Goal: Task Accomplishment & Management: Manage account settings

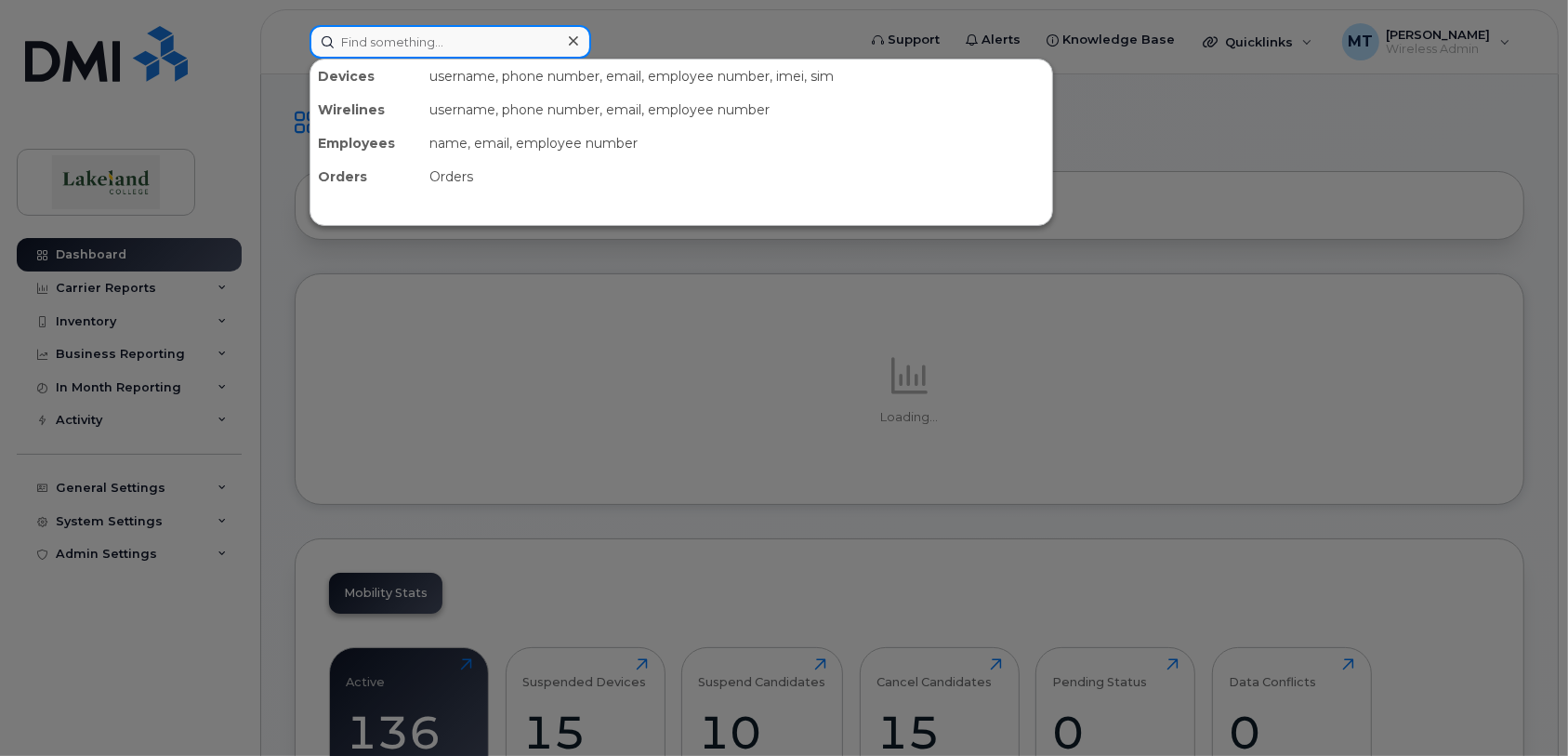
click at [441, 49] on input at bounding box center [449, 41] width 282 height 33
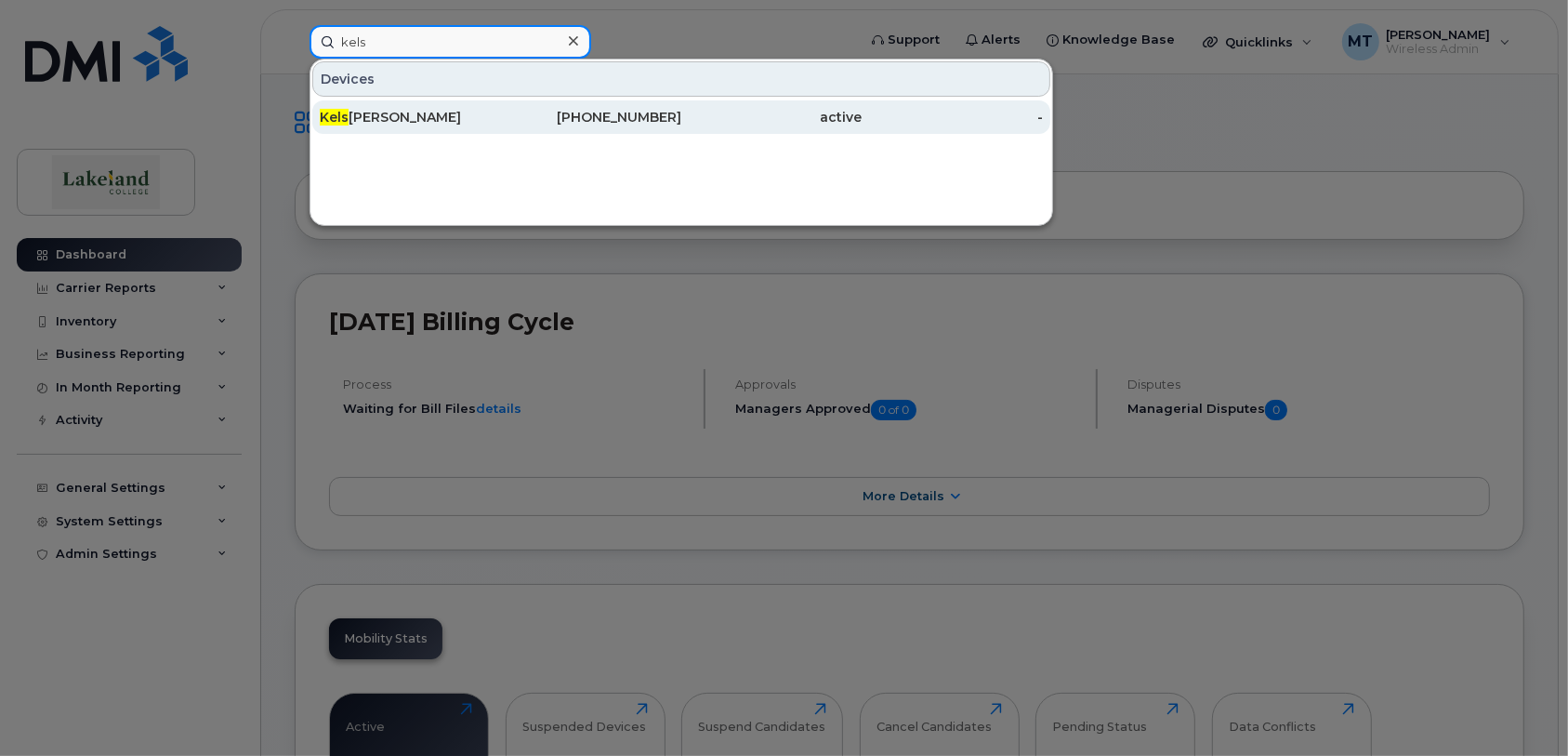
type input "kels"
click at [414, 108] on div "Kels [PERSON_NAME]" at bounding box center [410, 116] width 181 height 18
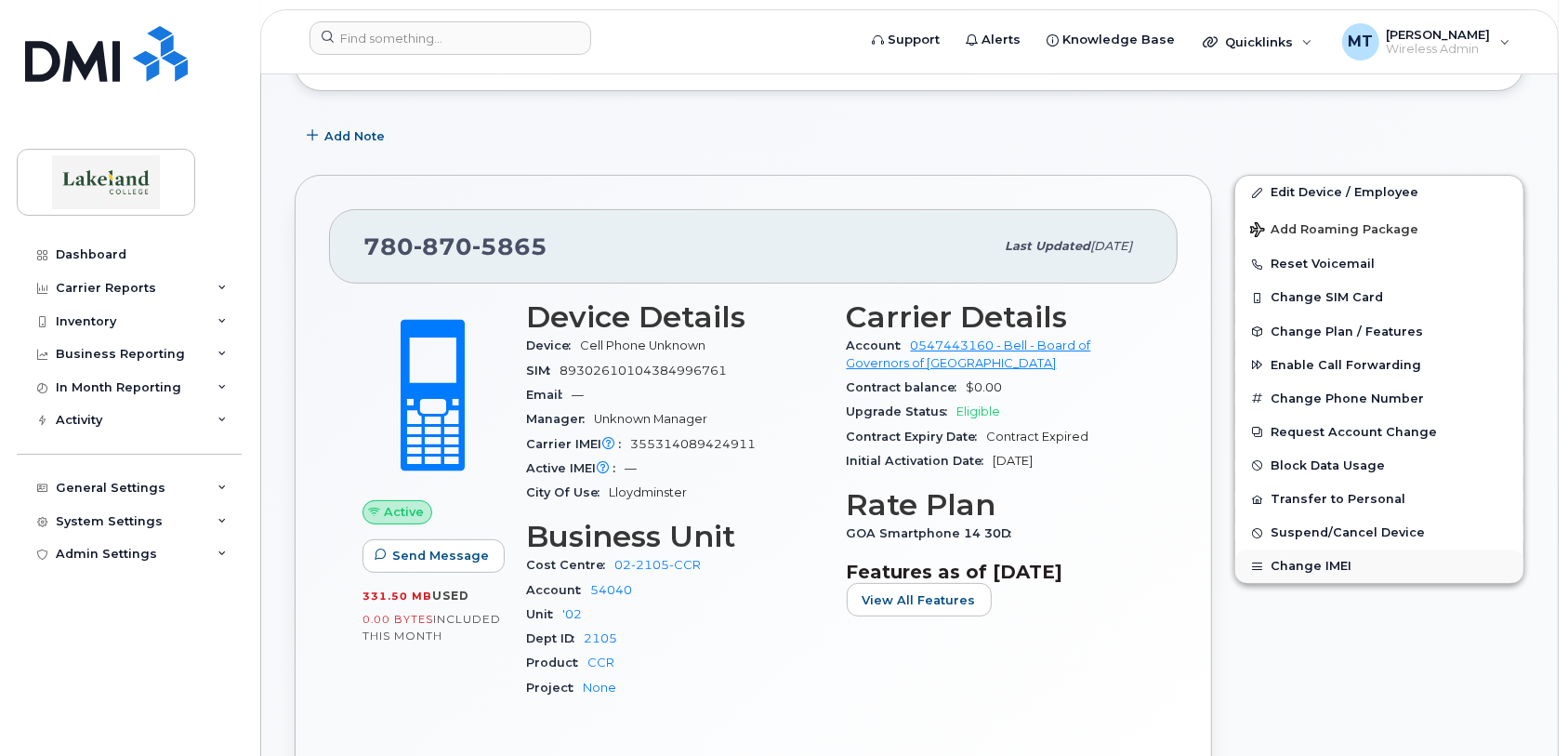
scroll to position [262, 0]
click at [1298, 567] on button "Change IMEI" at bounding box center [1379, 566] width 288 height 33
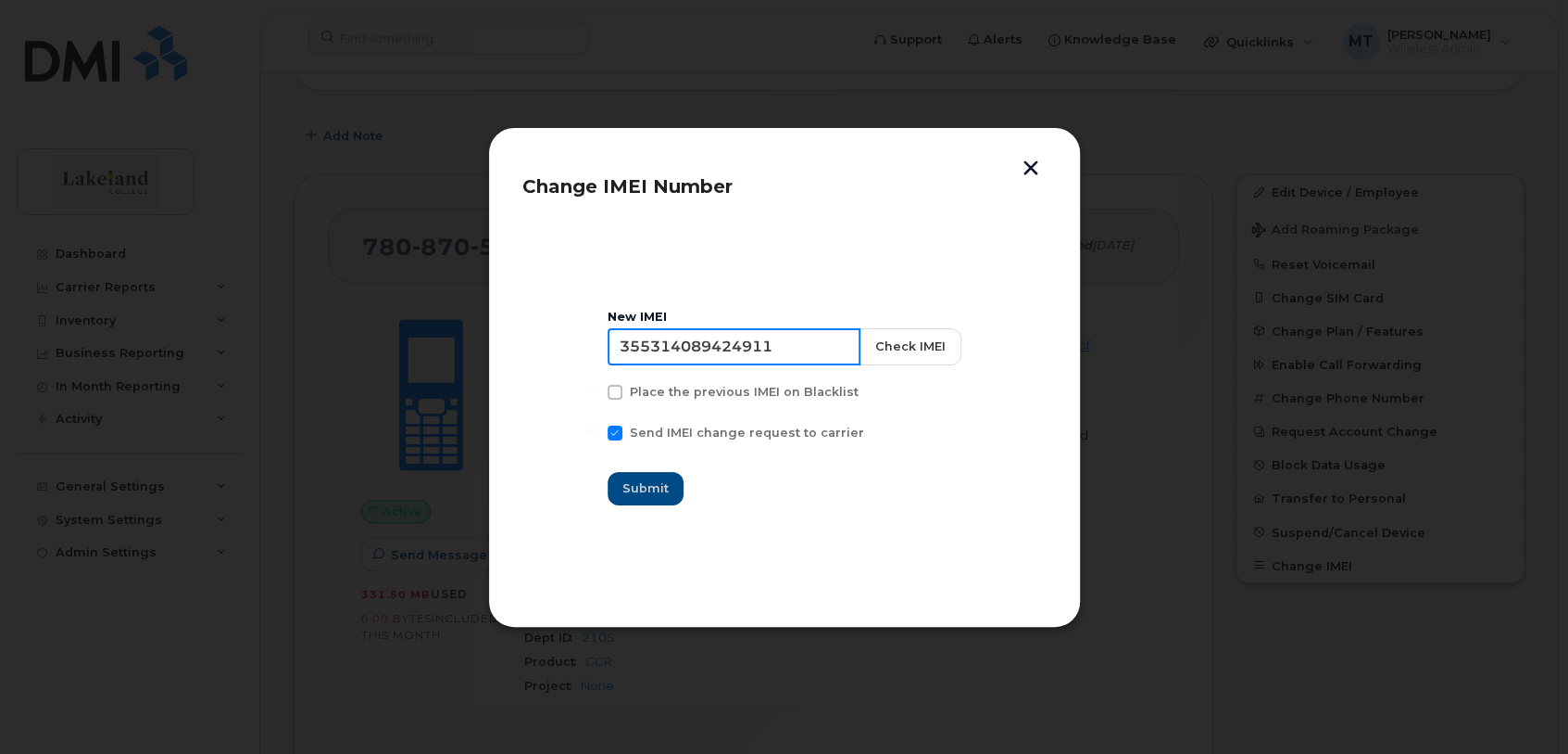
click at [622, 343] on input "355314089424911" at bounding box center [735, 347] width 253 height 37
paste input "35 138889 928420 6"
click at [621, 347] on input "35 138889 928420 6355314089424911" at bounding box center [735, 347] width 253 height 37
type input "1"
paste input "35 138889 928420 6"
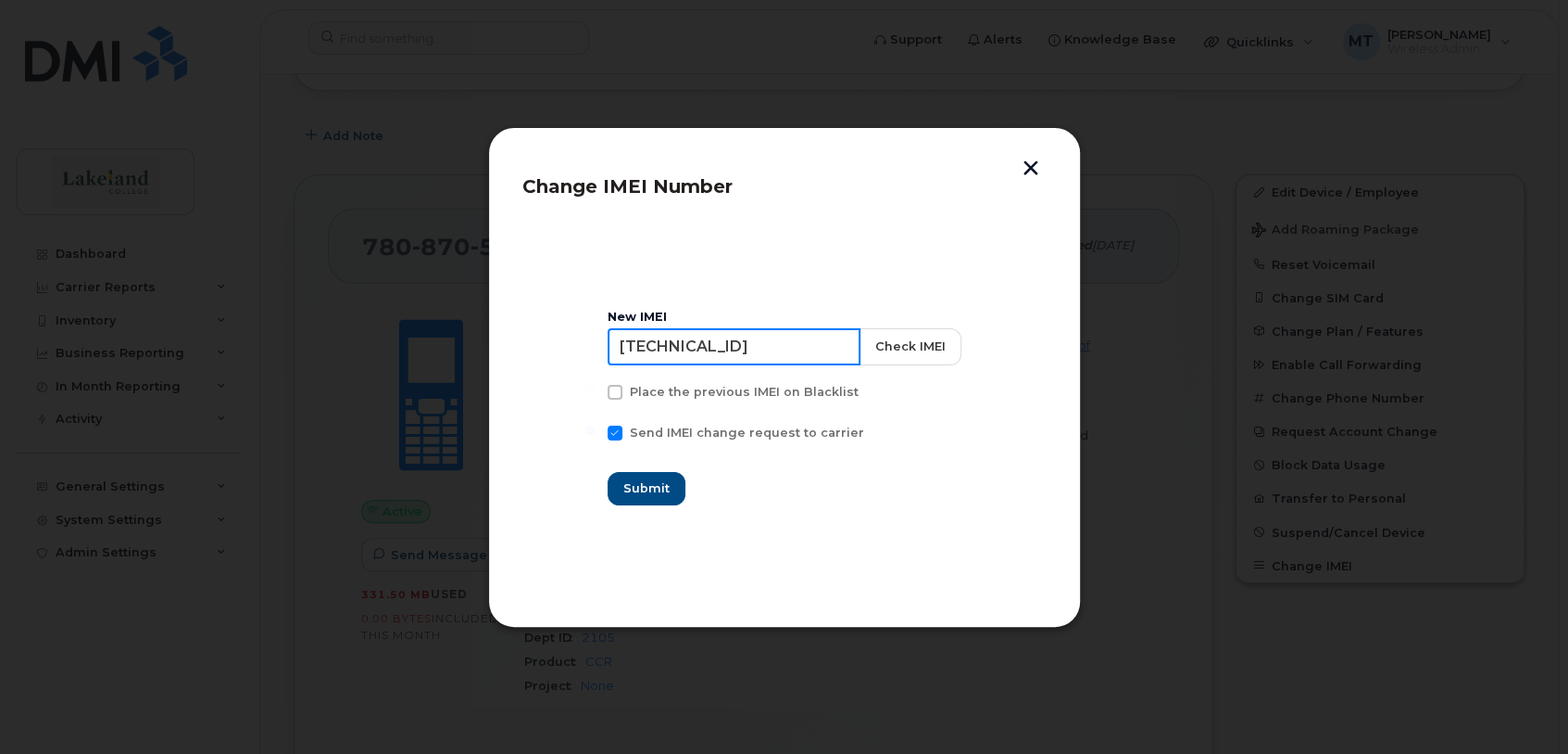
type input "35 138889 928420 6"
click at [651, 483] on span "Submit" at bounding box center [646, 487] width 47 height 17
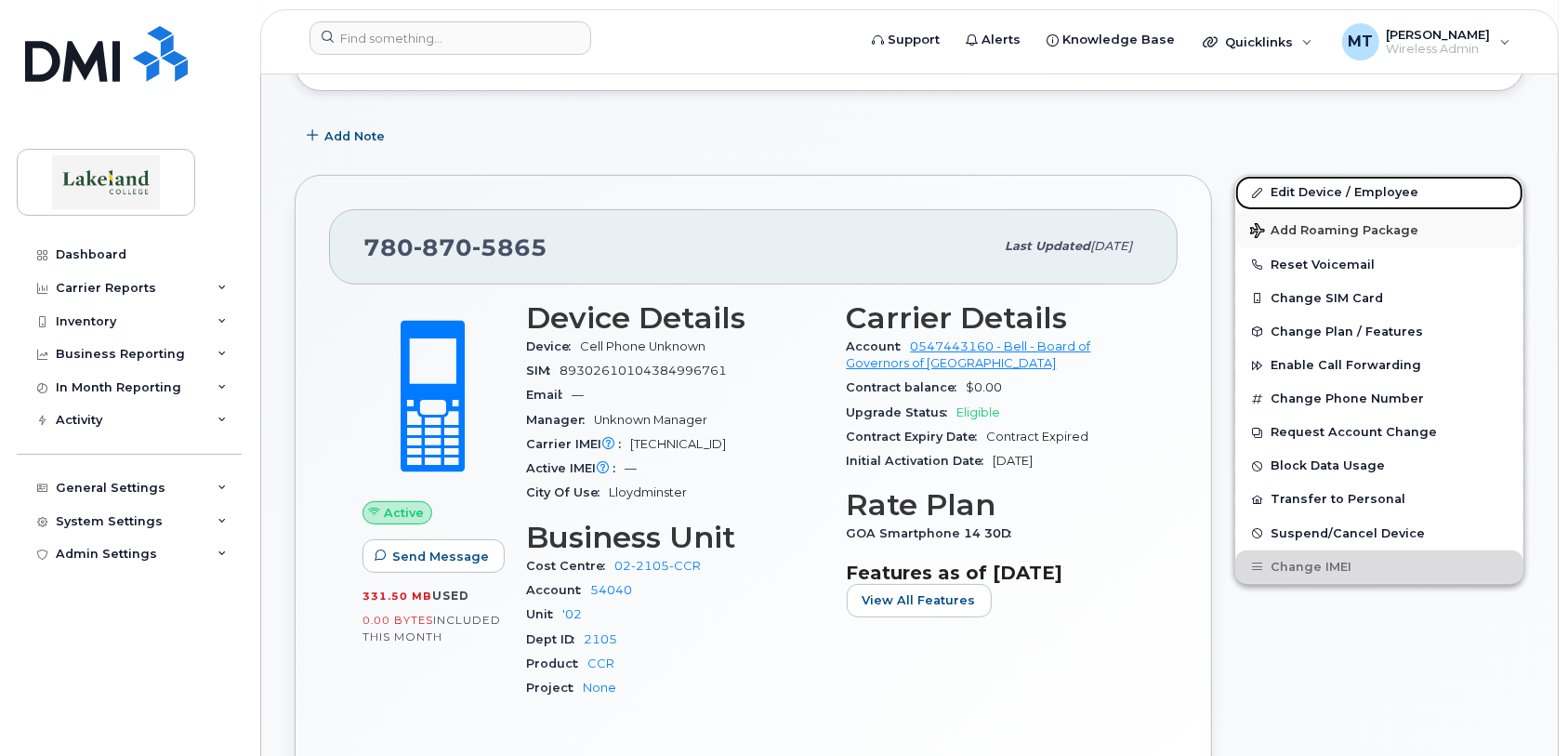
drag, startPoint x: 1359, startPoint y: 187, endPoint x: 1316, endPoint y: 213, distance: 50.2
click at [1359, 187] on link "Edit Device / Employee" at bounding box center [1379, 192] width 288 height 33
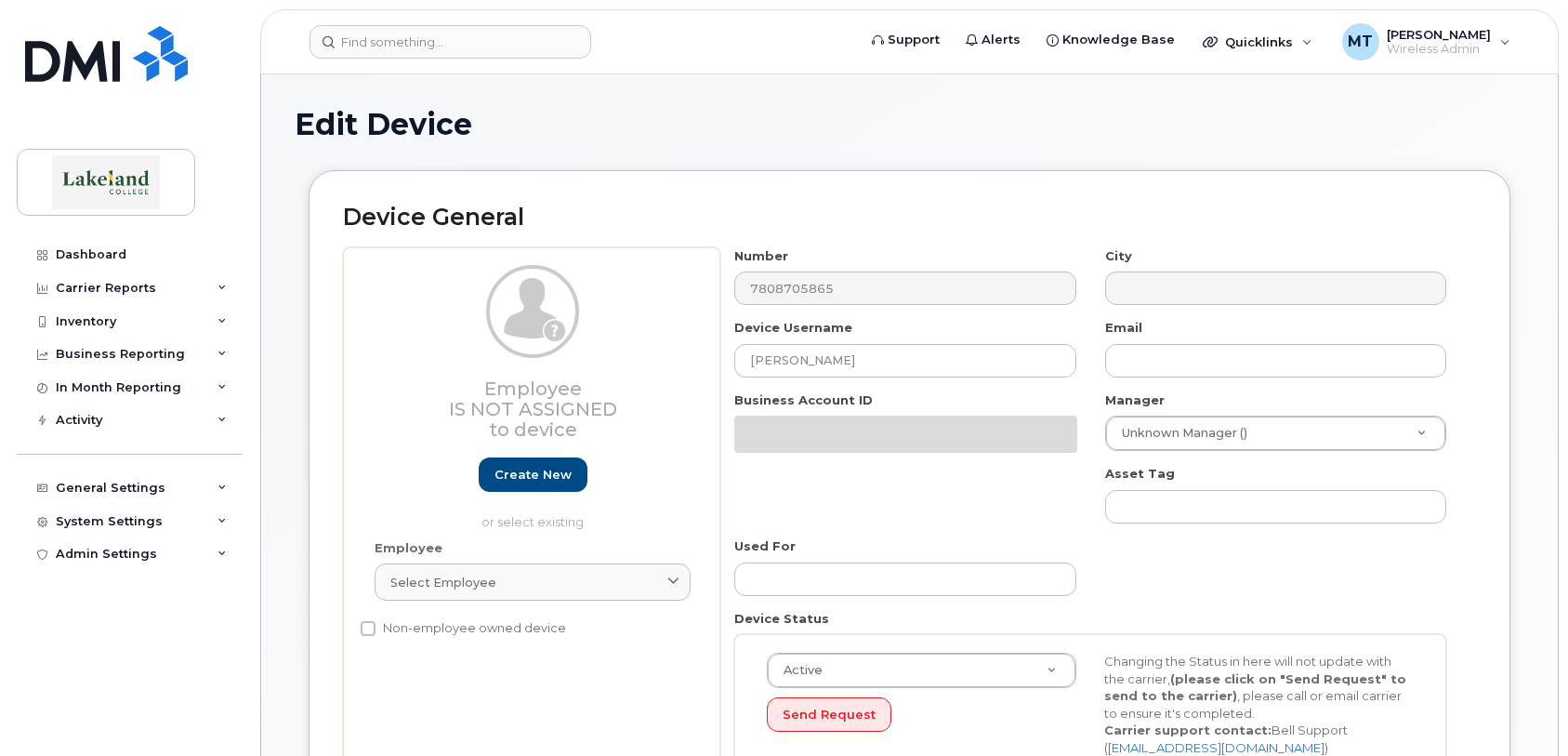
select select "5835149"
select select "5843618"
select select "5835221"
select select "5835271"
select select "5835289"
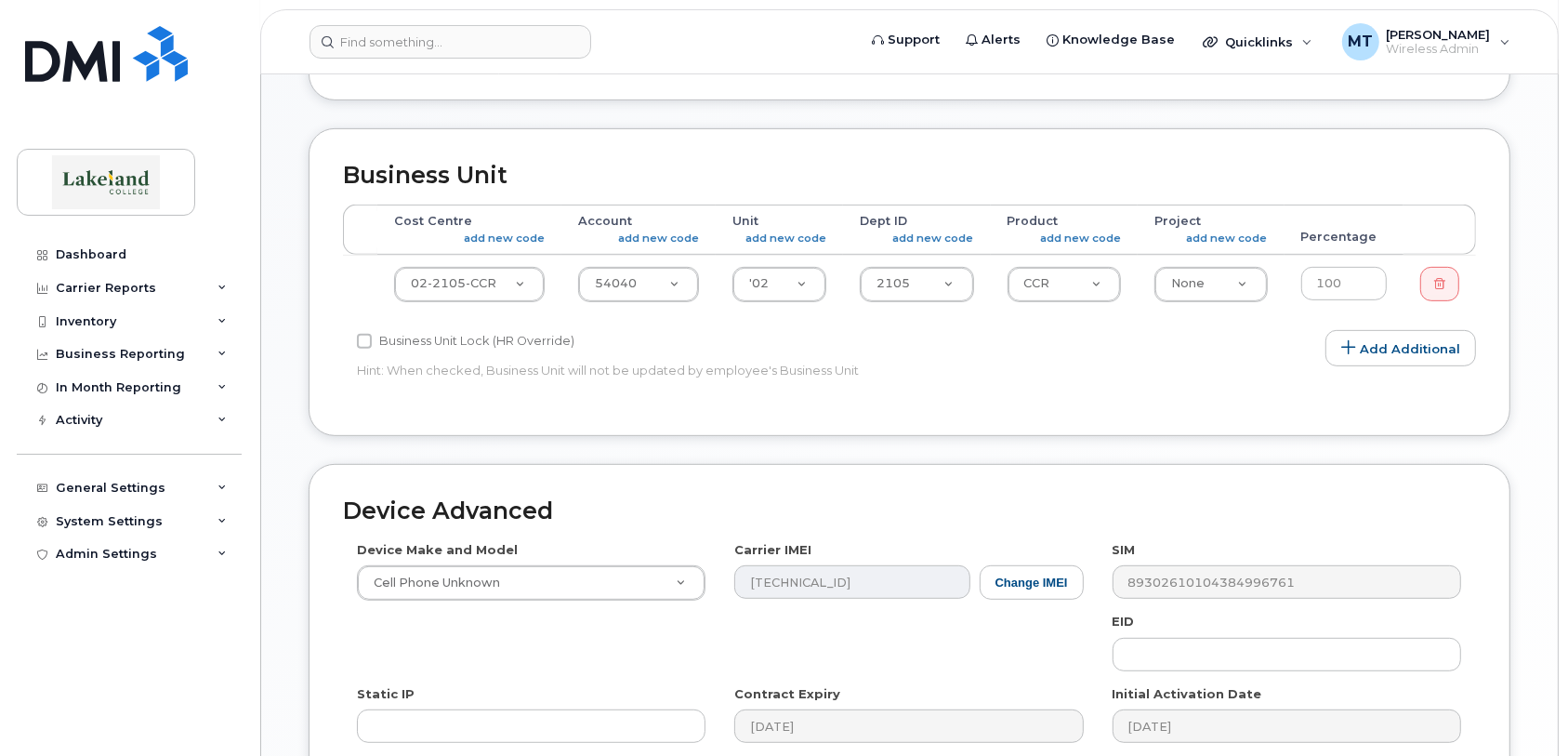
scroll to position [836, 0]
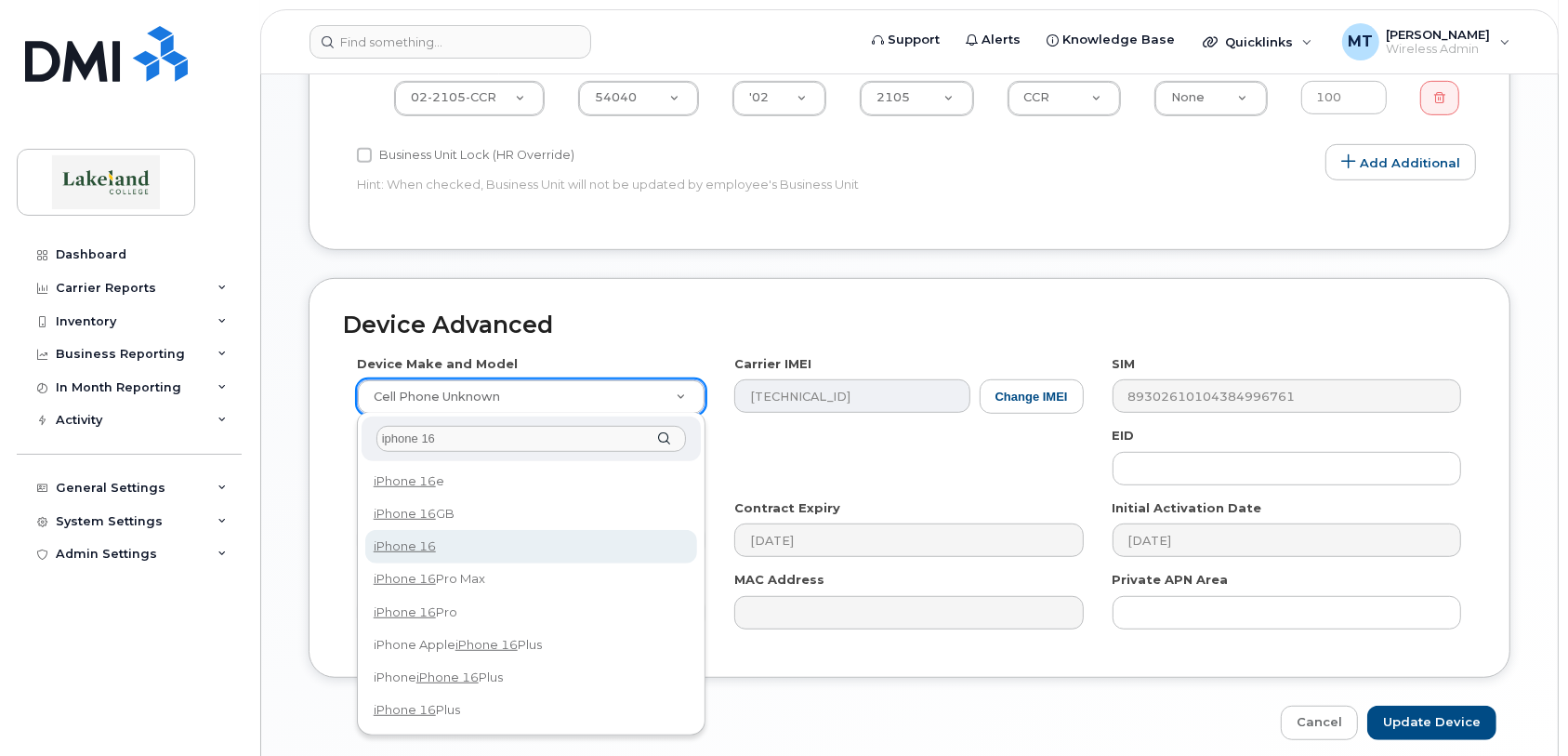
type input "iphone 16"
select select "3224"
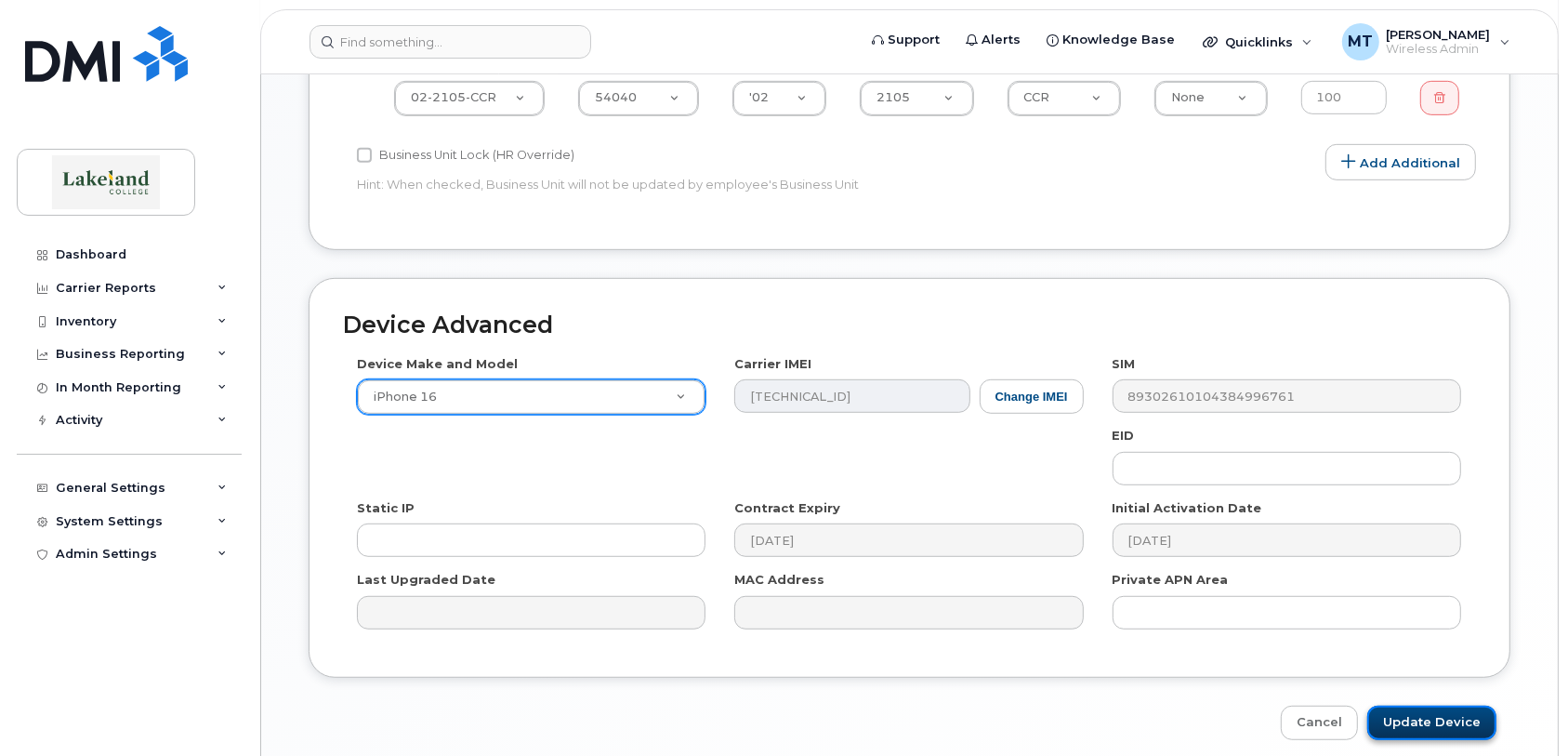
click at [1417, 718] on input "Update Device" at bounding box center [1431, 723] width 129 height 34
type input "Saving..."
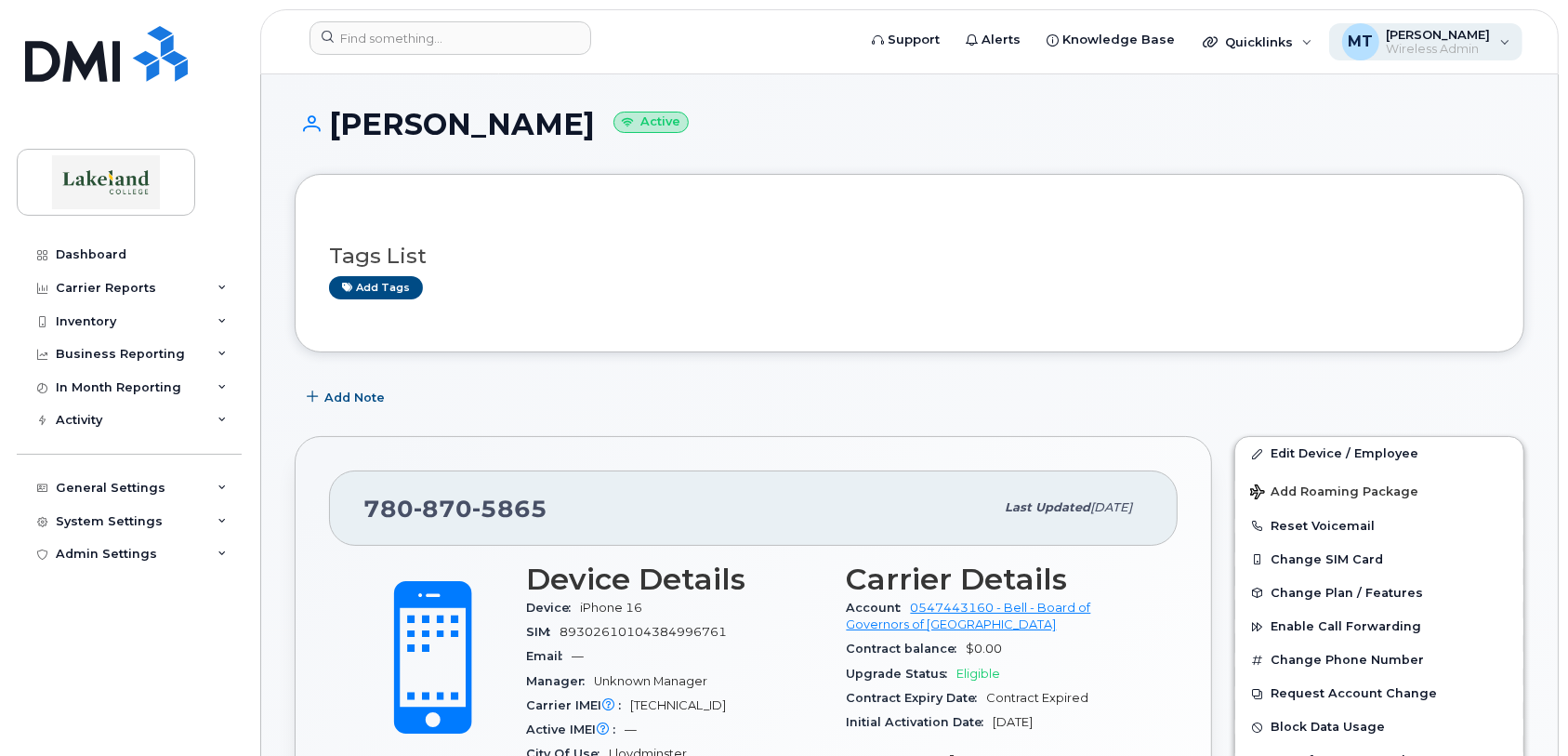
click at [1426, 52] on span "Wireless Admin" at bounding box center [1438, 50] width 104 height 15
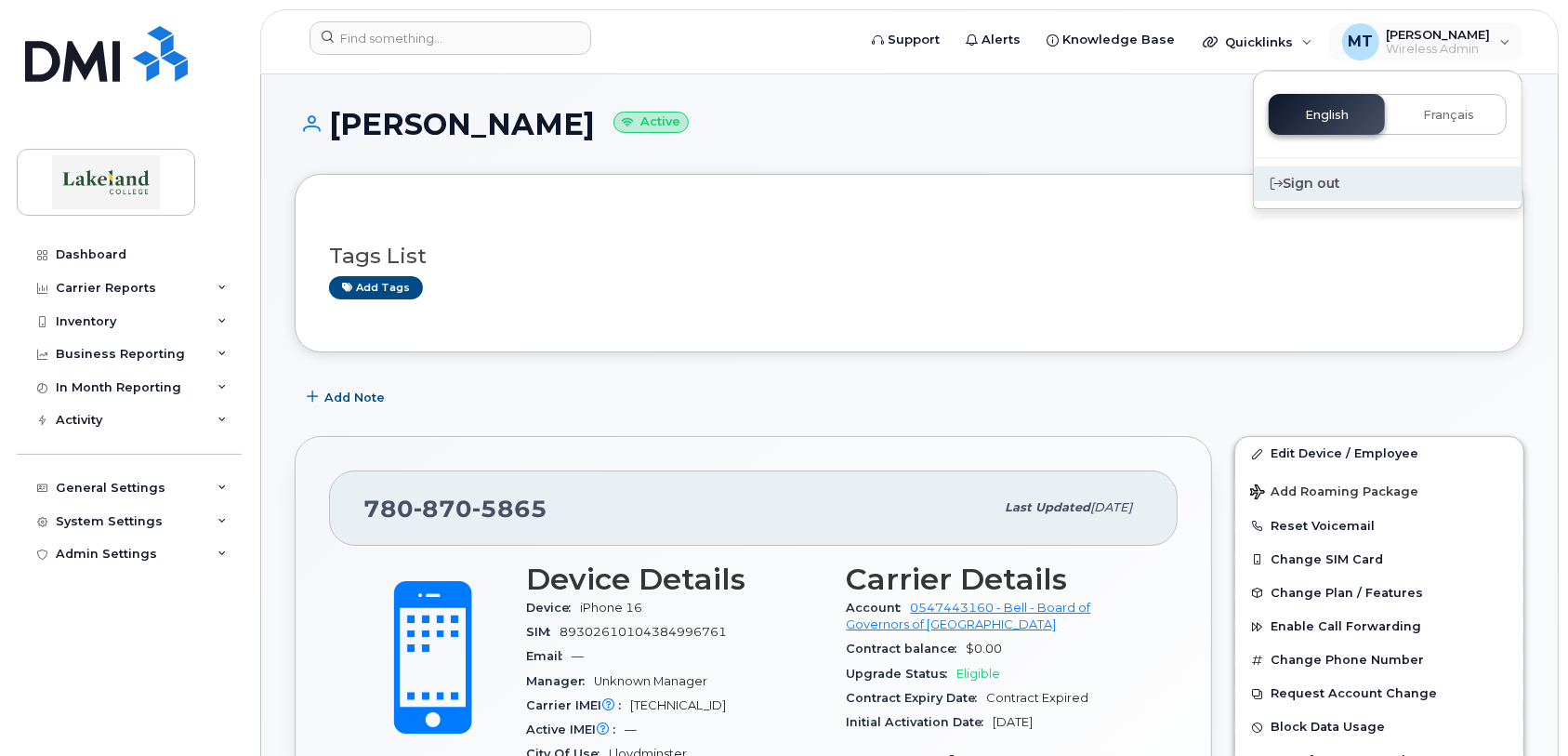
click at [1312, 182] on div "Sign out" at bounding box center [1387, 183] width 267 height 34
